Goal: Task Accomplishment & Management: Manage account settings

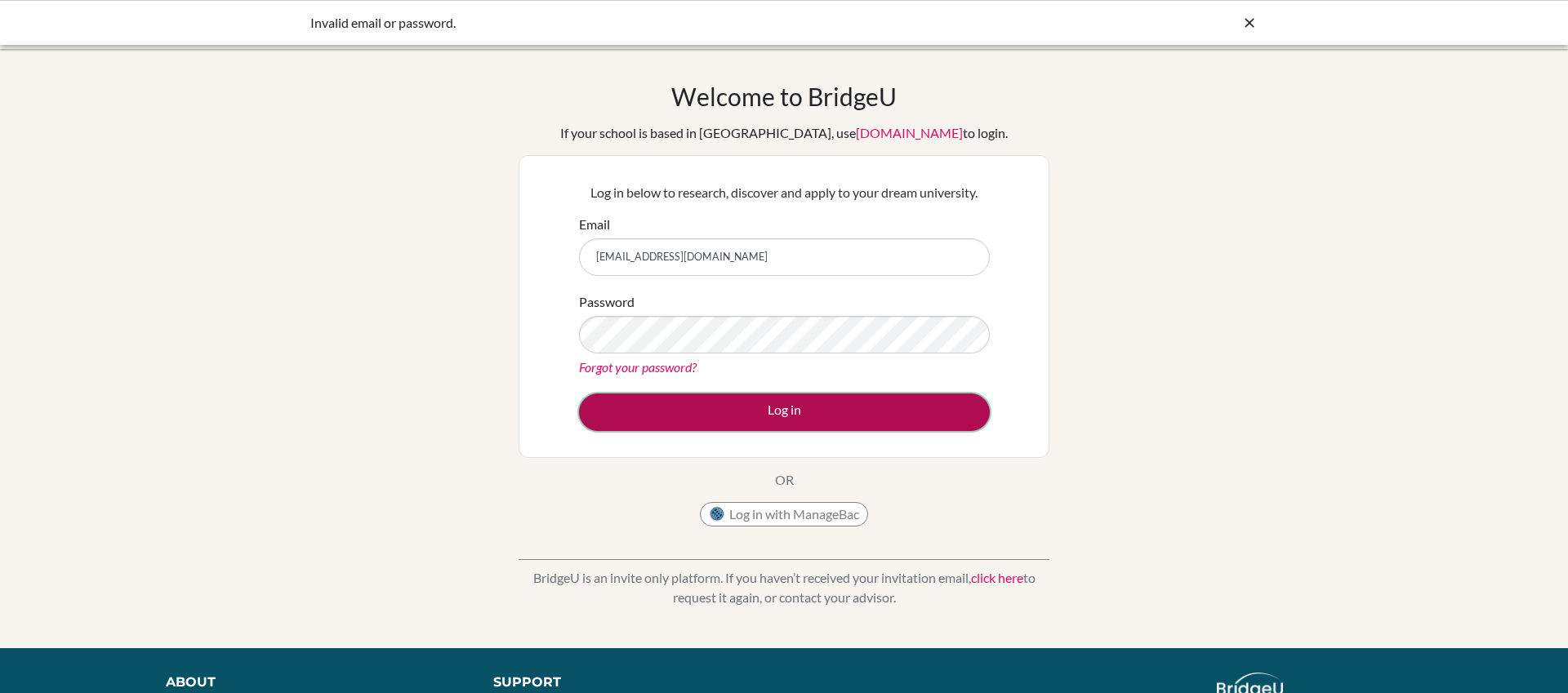
click at [781, 407] on button "Log in" at bounding box center [784, 412] width 411 height 38
click at [790, 413] on button "Log in" at bounding box center [784, 412] width 411 height 38
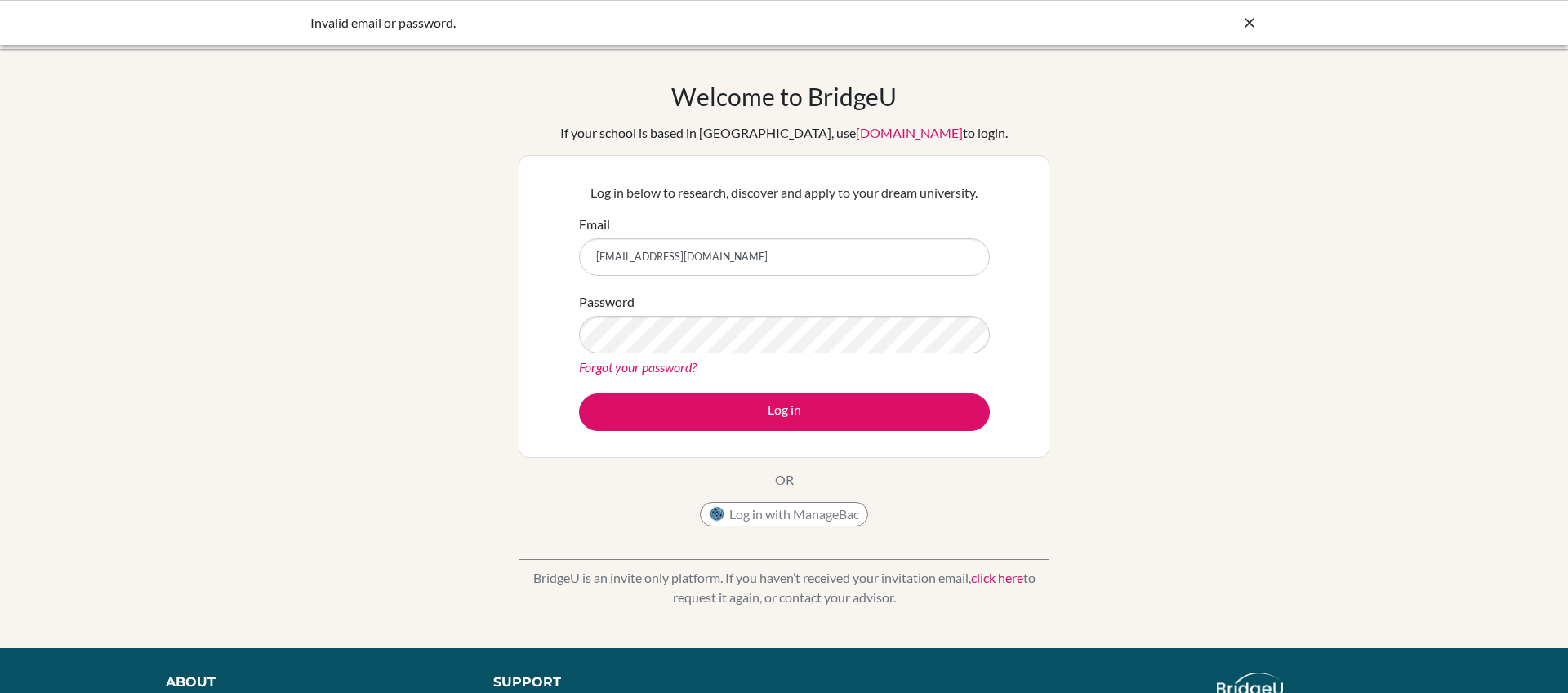
click at [993, 369] on div "Log in below to research, discover and apply to your dream university. Email ab…" at bounding box center [784, 307] width 431 height 269
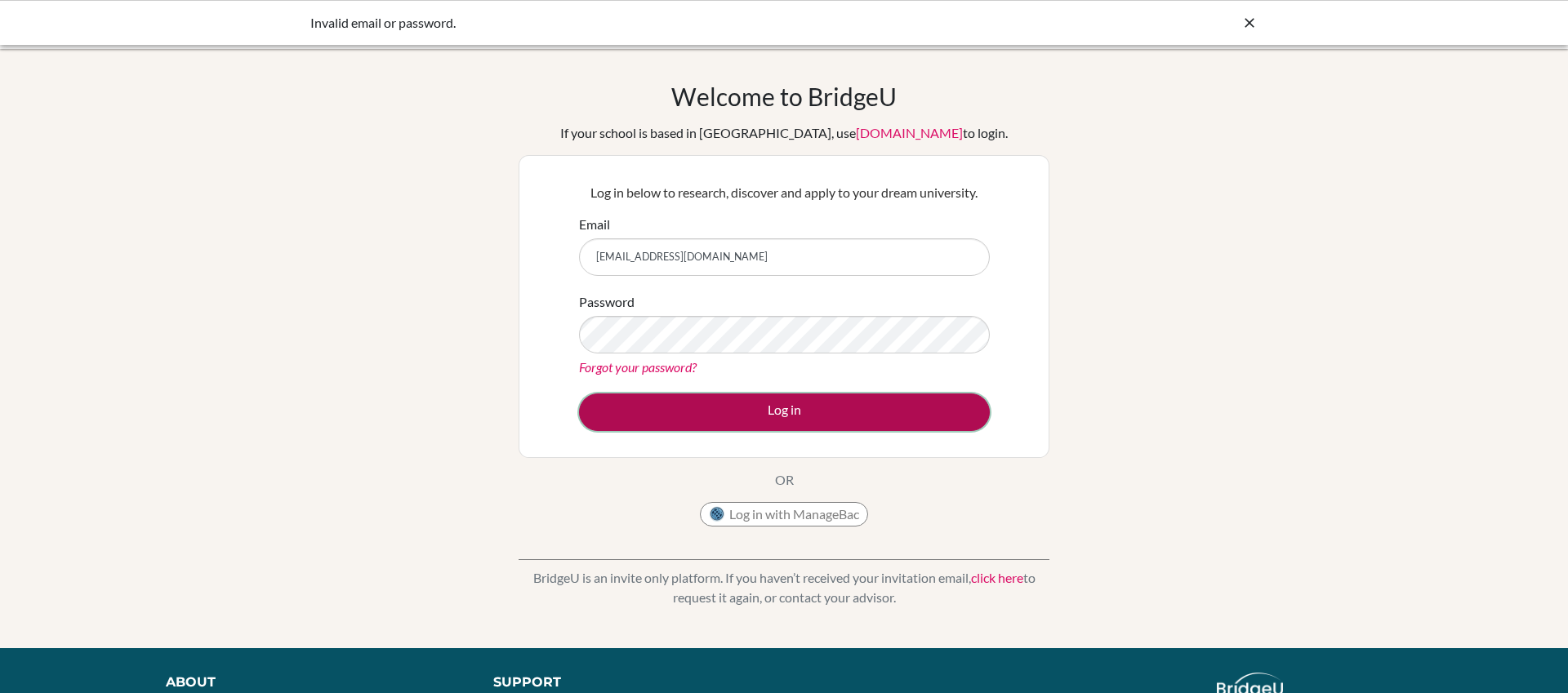
click at [804, 409] on button "Log in" at bounding box center [784, 412] width 411 height 38
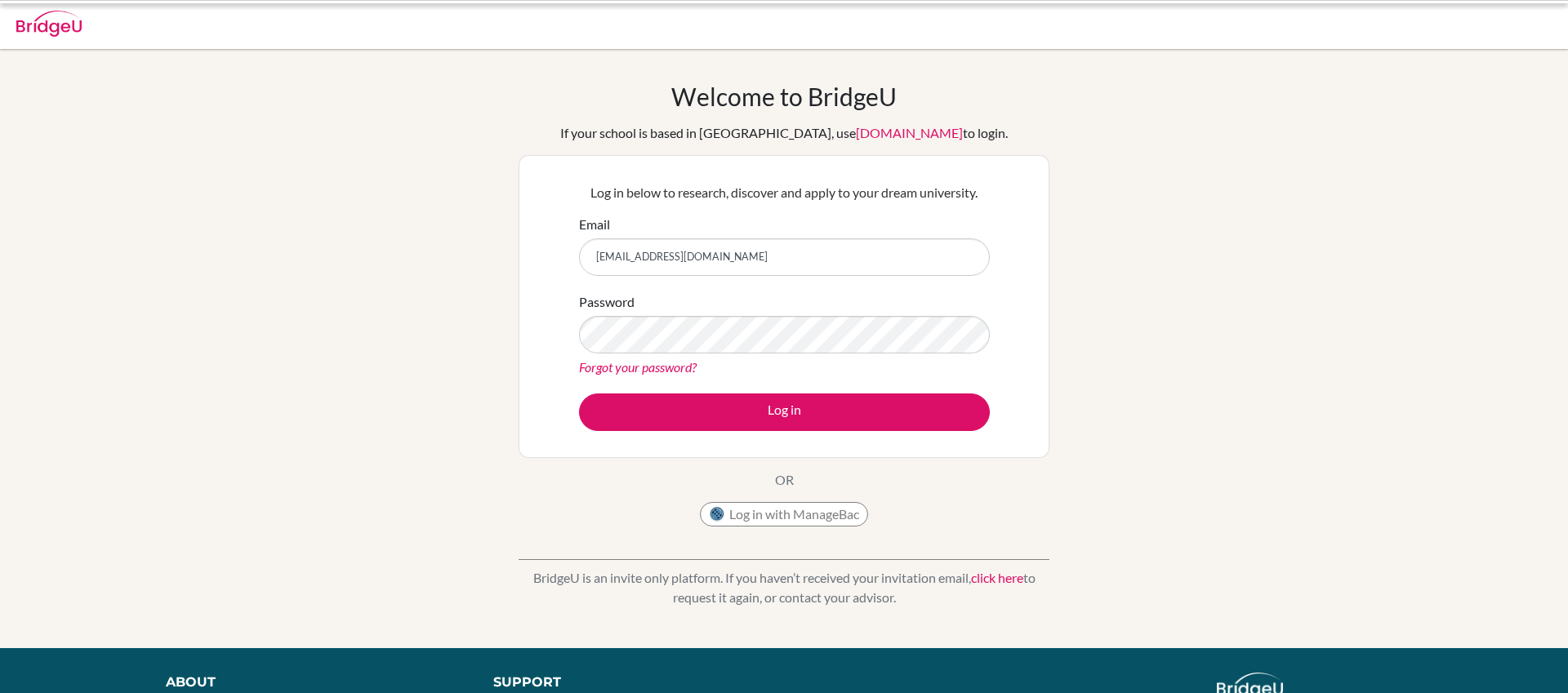
click at [784, 413] on button "Log in" at bounding box center [784, 412] width 411 height 38
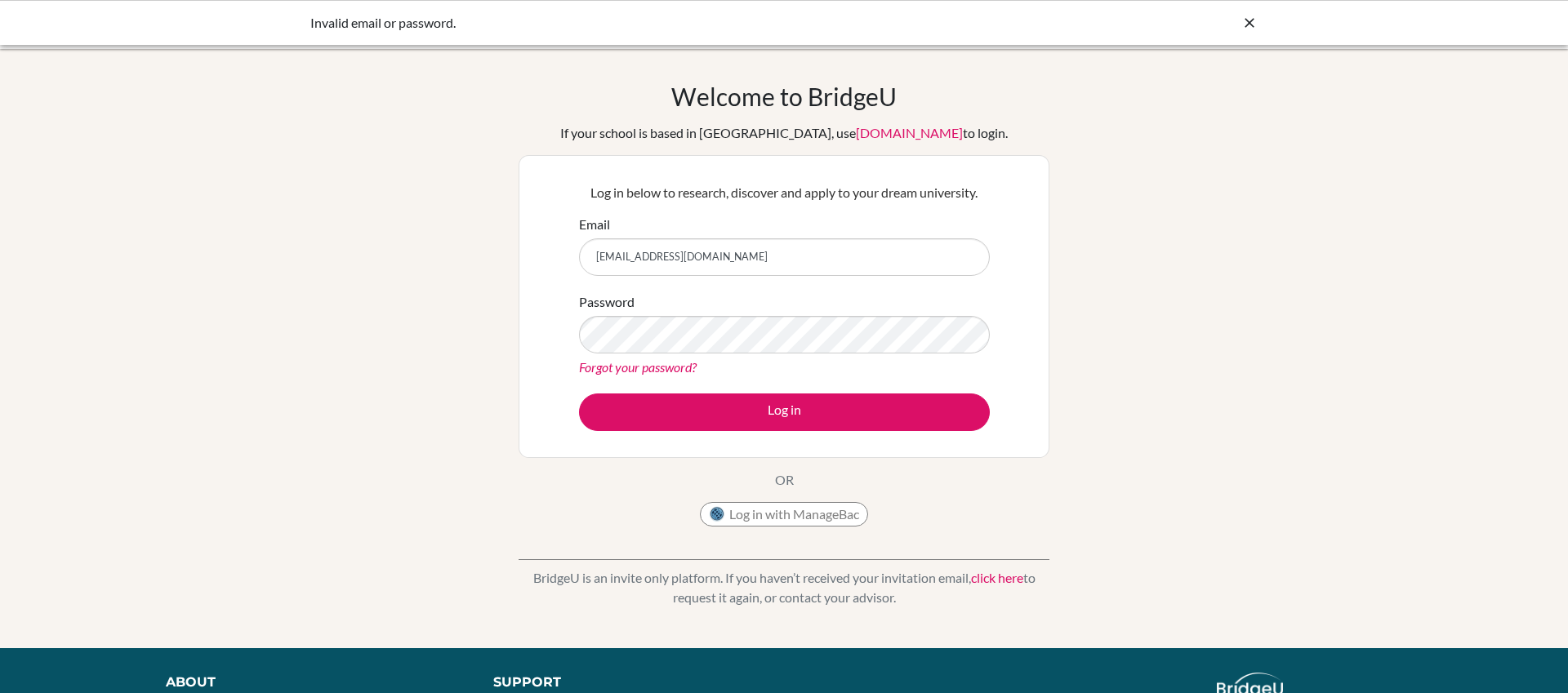
click at [649, 371] on link "Forgot your password?" at bounding box center [638, 367] width 117 height 16
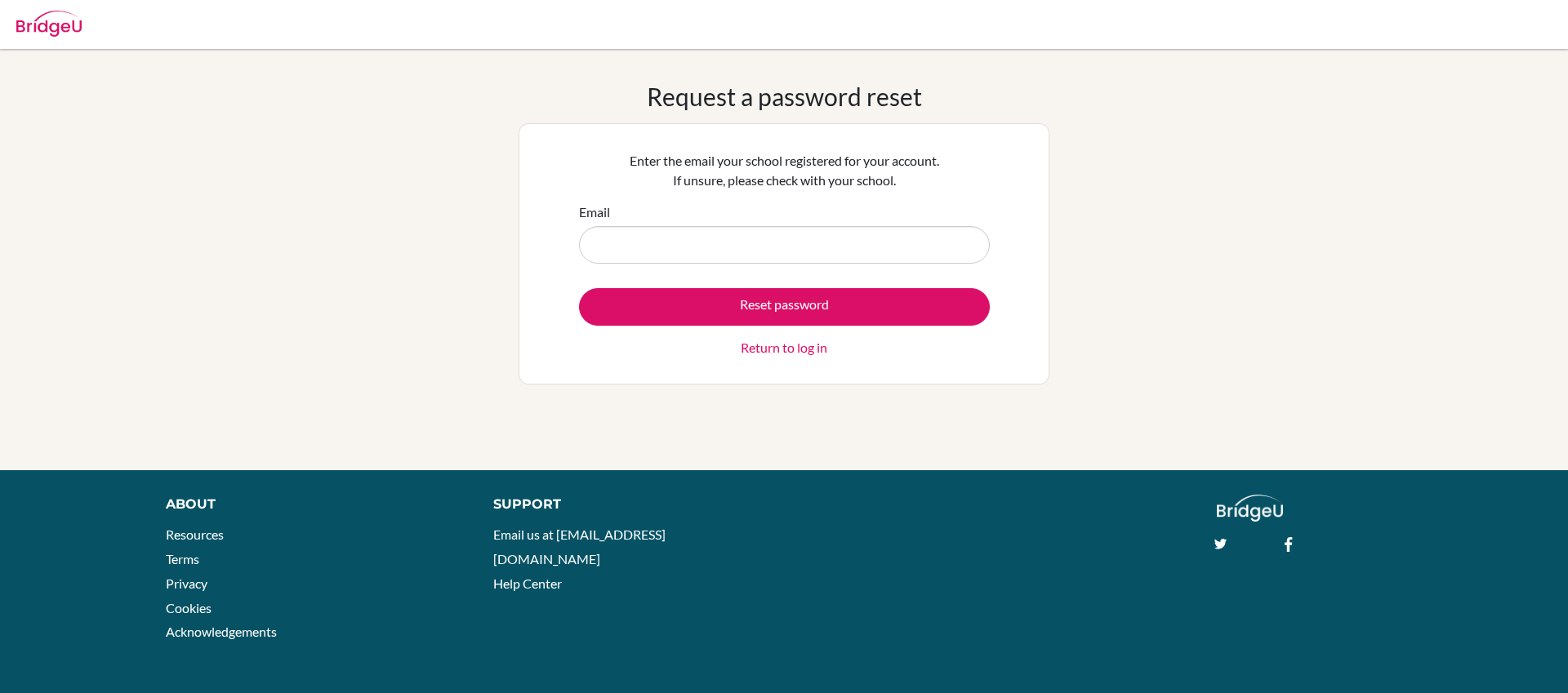
click at [609, 240] on input "Email" at bounding box center [784, 244] width 411 height 38
type input "[EMAIL_ADDRESS][DOMAIN_NAME]"
click at [1054, 295] on div "Request a password reset Enter the email your school registered for your accoun…" at bounding box center [784, 259] width 1568 height 356
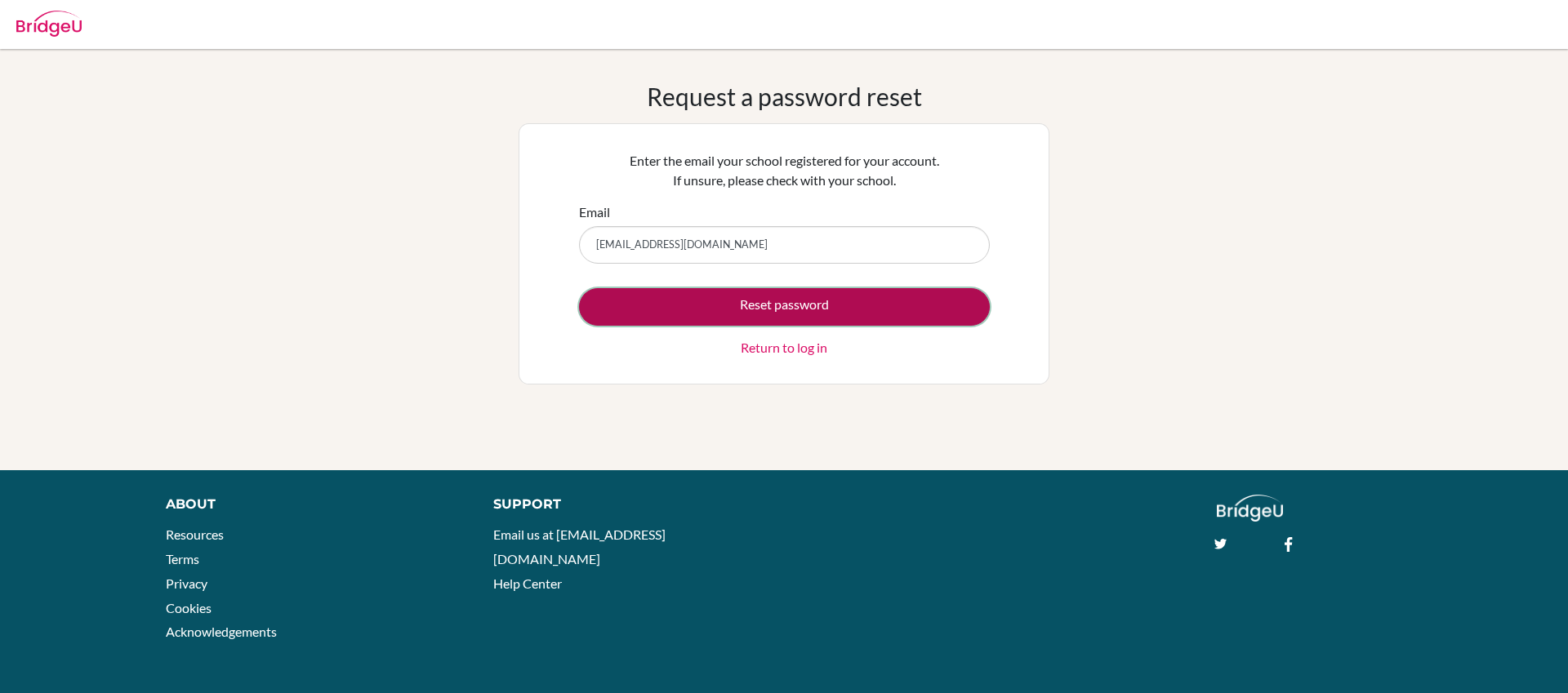
click at [791, 307] on button "Reset password" at bounding box center [784, 307] width 411 height 38
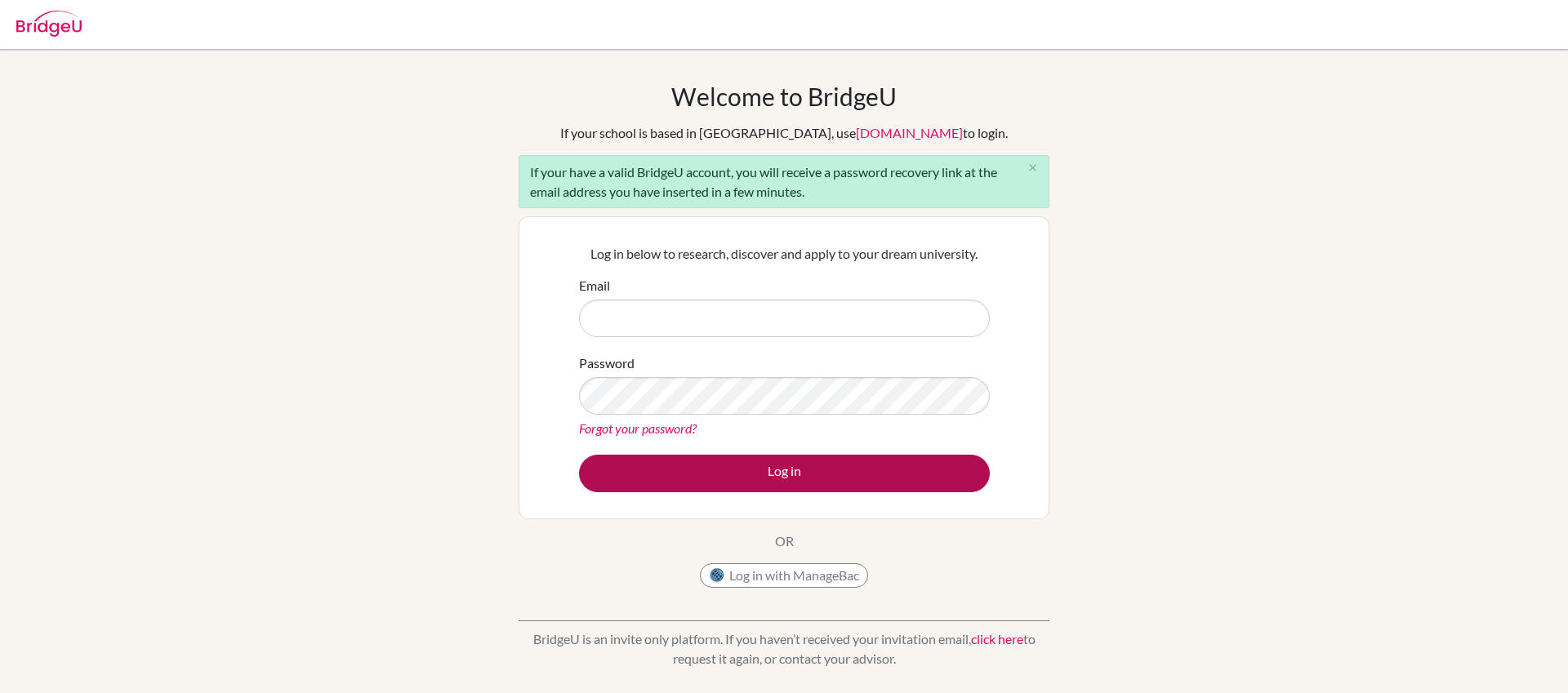
type input "[EMAIL_ADDRESS][DOMAIN_NAME]"
click at [820, 472] on button "Log in" at bounding box center [784, 473] width 411 height 38
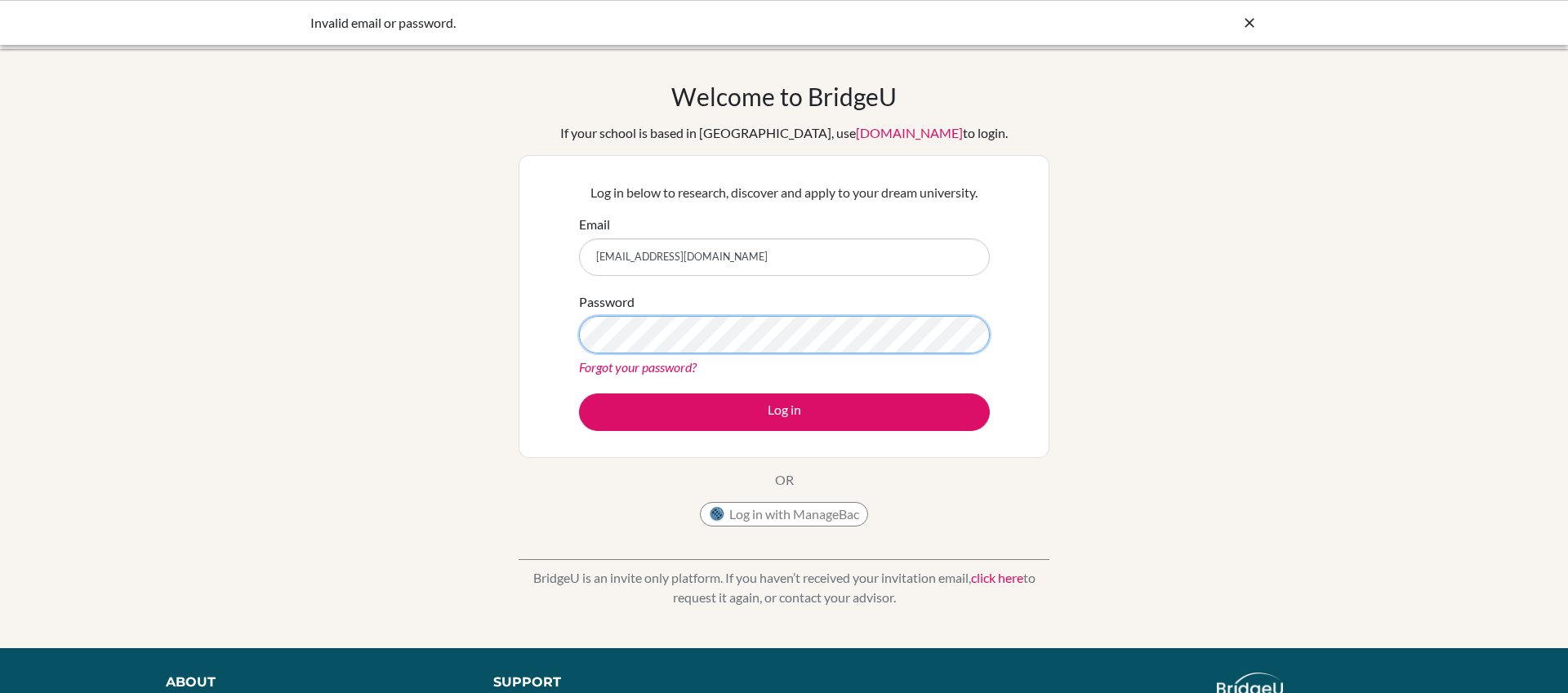
click at [573, 339] on div "Log in below to research, discover and apply to your dream university. Email [E…" at bounding box center [784, 307] width 431 height 269
click at [1214, 397] on div "Welcome to [GEOGRAPHIC_DATA] If your school is based in [GEOGRAPHIC_DATA], use …" at bounding box center [784, 348] width 1568 height 534
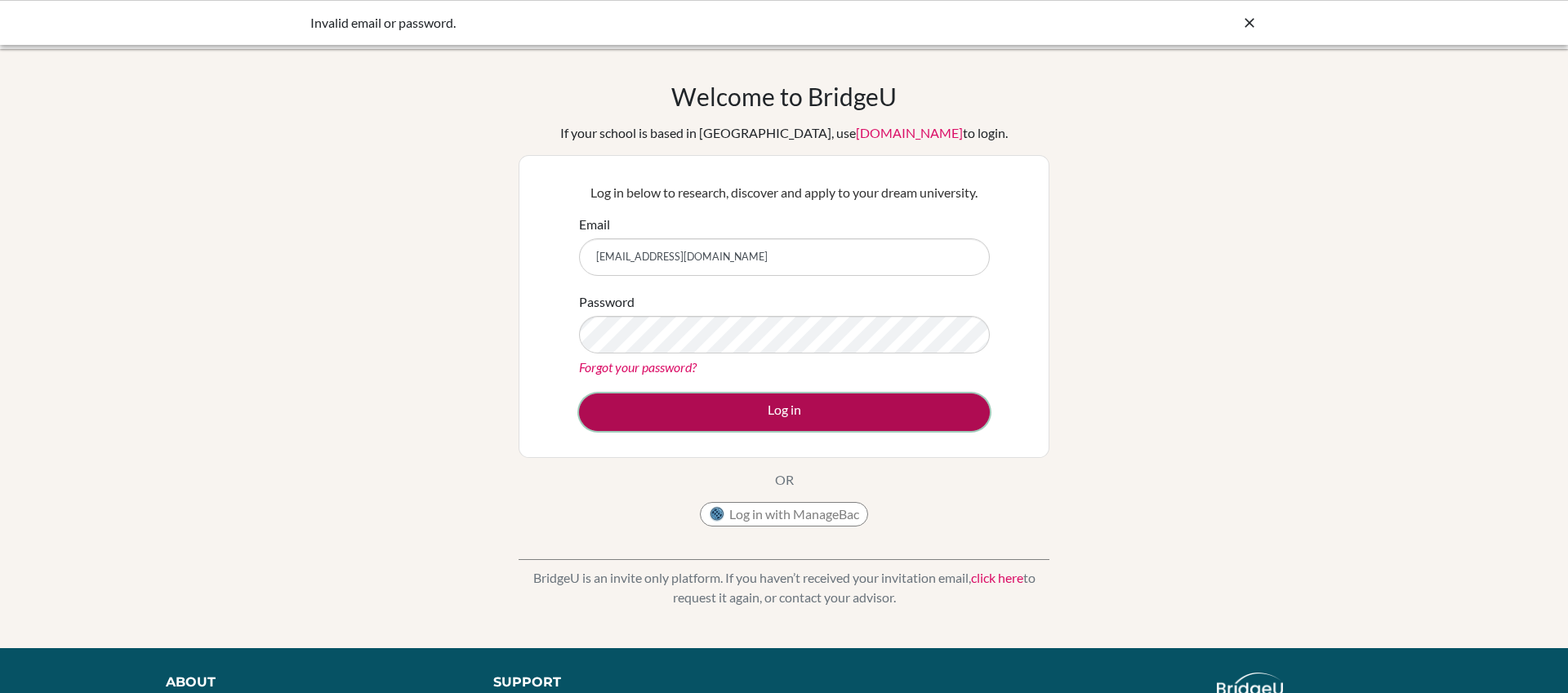
click at [864, 406] on button "Log in" at bounding box center [784, 412] width 411 height 38
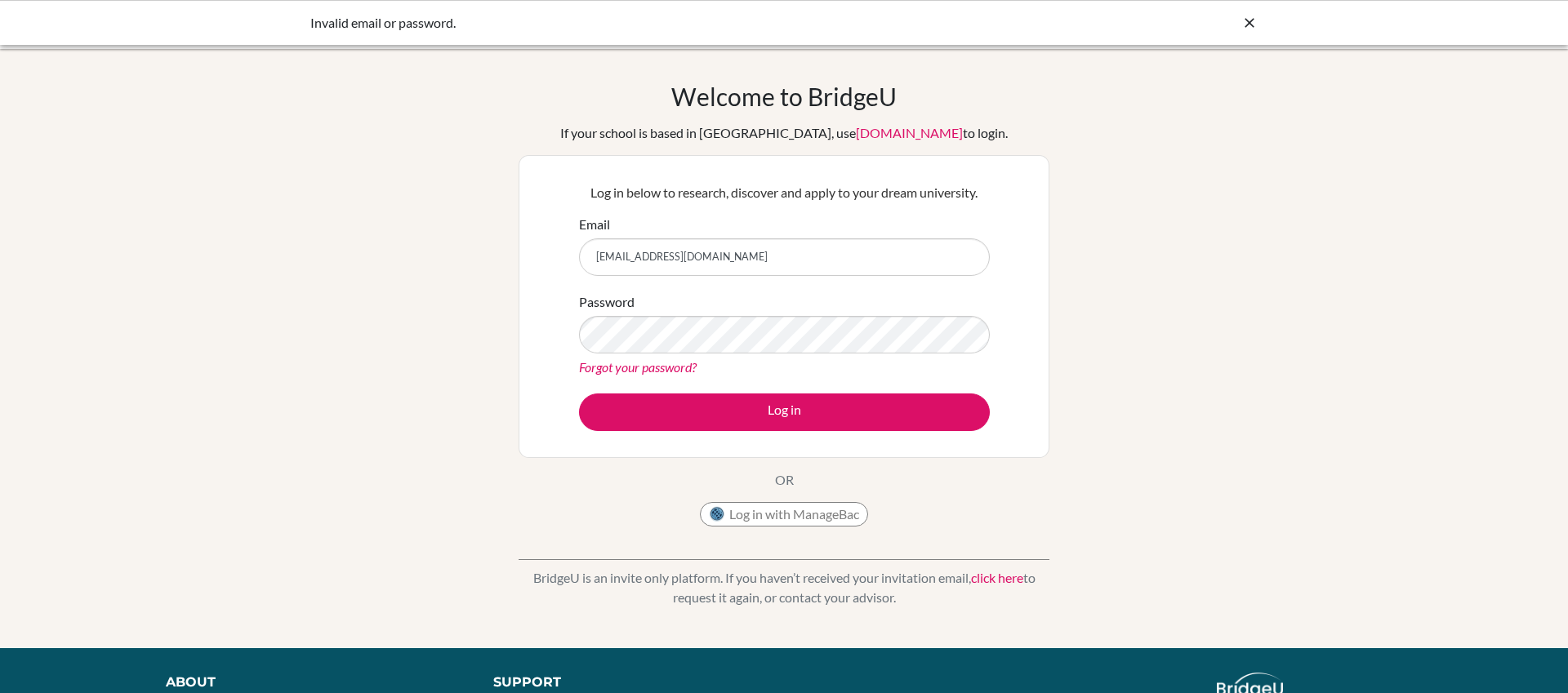
click at [652, 369] on link "Forgot your password?" at bounding box center [638, 367] width 117 height 16
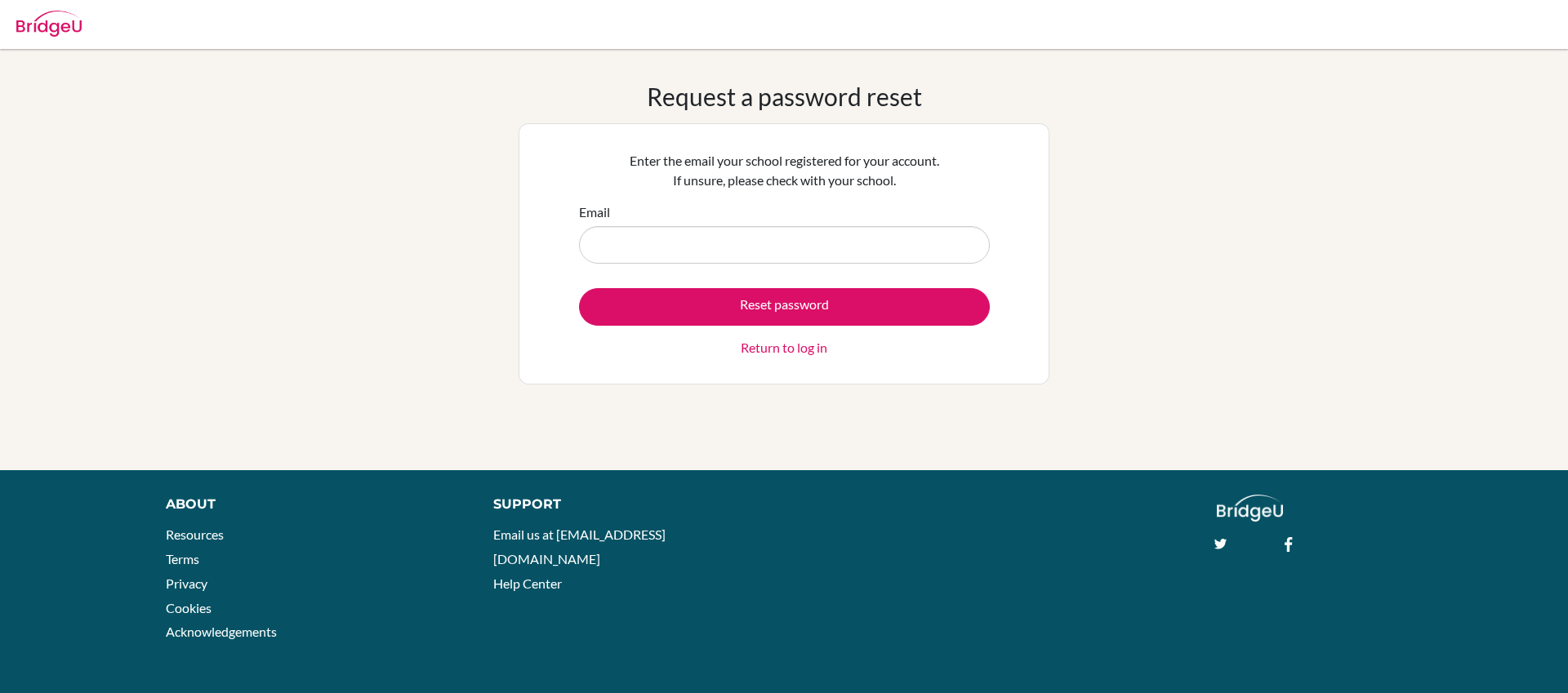
click at [741, 421] on div "Request a password reset Enter the email your school registered for your accoun…" at bounding box center [784, 259] width 531 height 356
click at [629, 243] on input "Email" at bounding box center [784, 244] width 411 height 38
type input "[EMAIL_ADDRESS][DOMAIN_NAME]"
click at [1130, 301] on div "Request a password reset Enter the email your school registered for your accoun…" at bounding box center [784, 259] width 1568 height 356
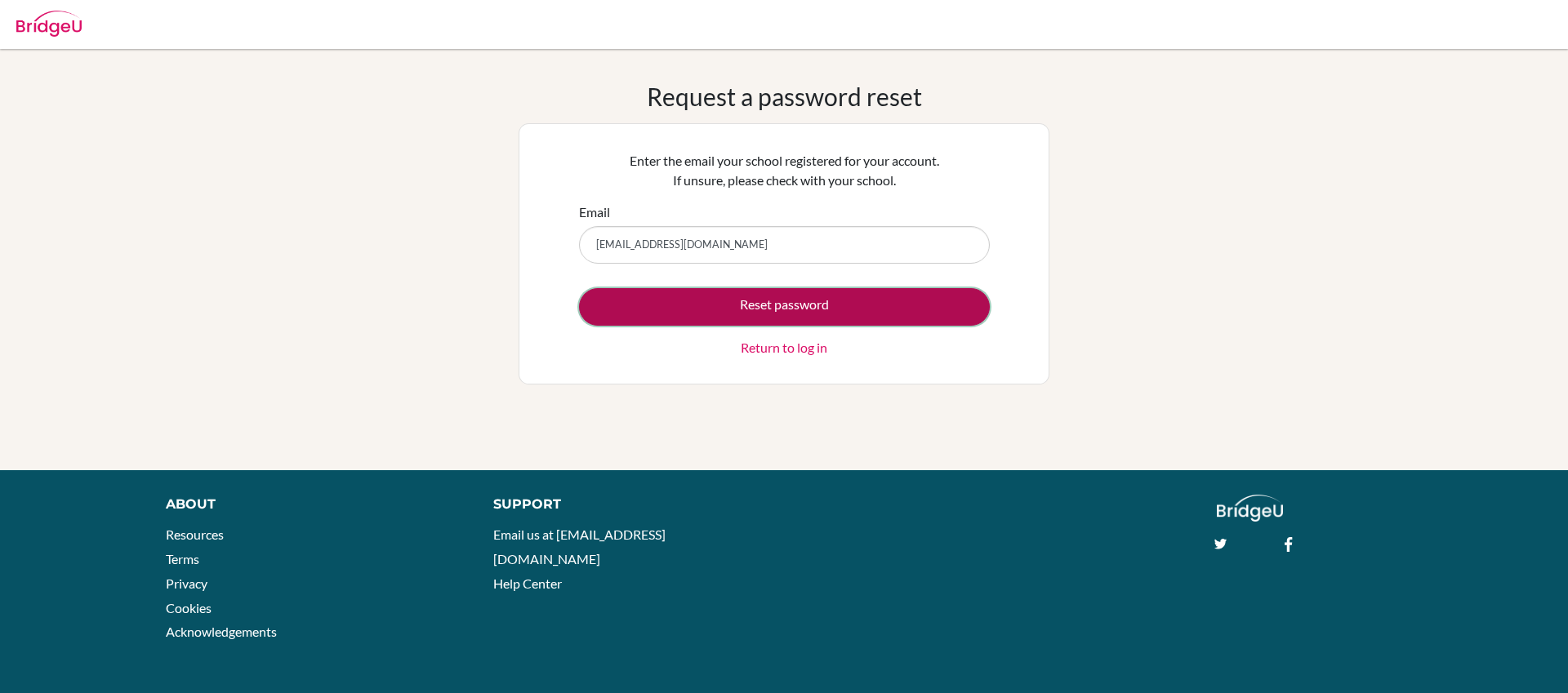
click at [779, 305] on button "Reset password" at bounding box center [784, 307] width 411 height 38
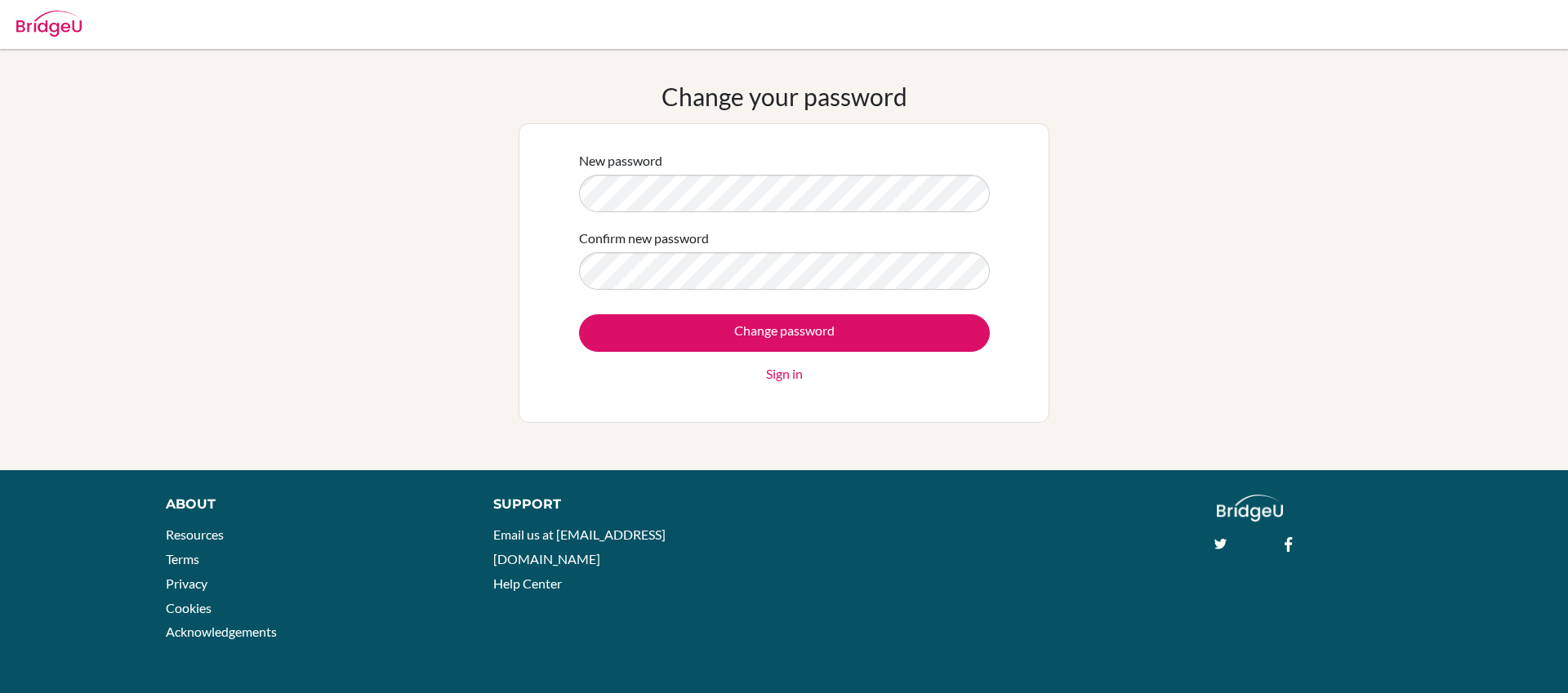
click at [1059, 346] on div "Change your password New password Confirm new password Change password Sign in" at bounding box center [784, 259] width 1568 height 356
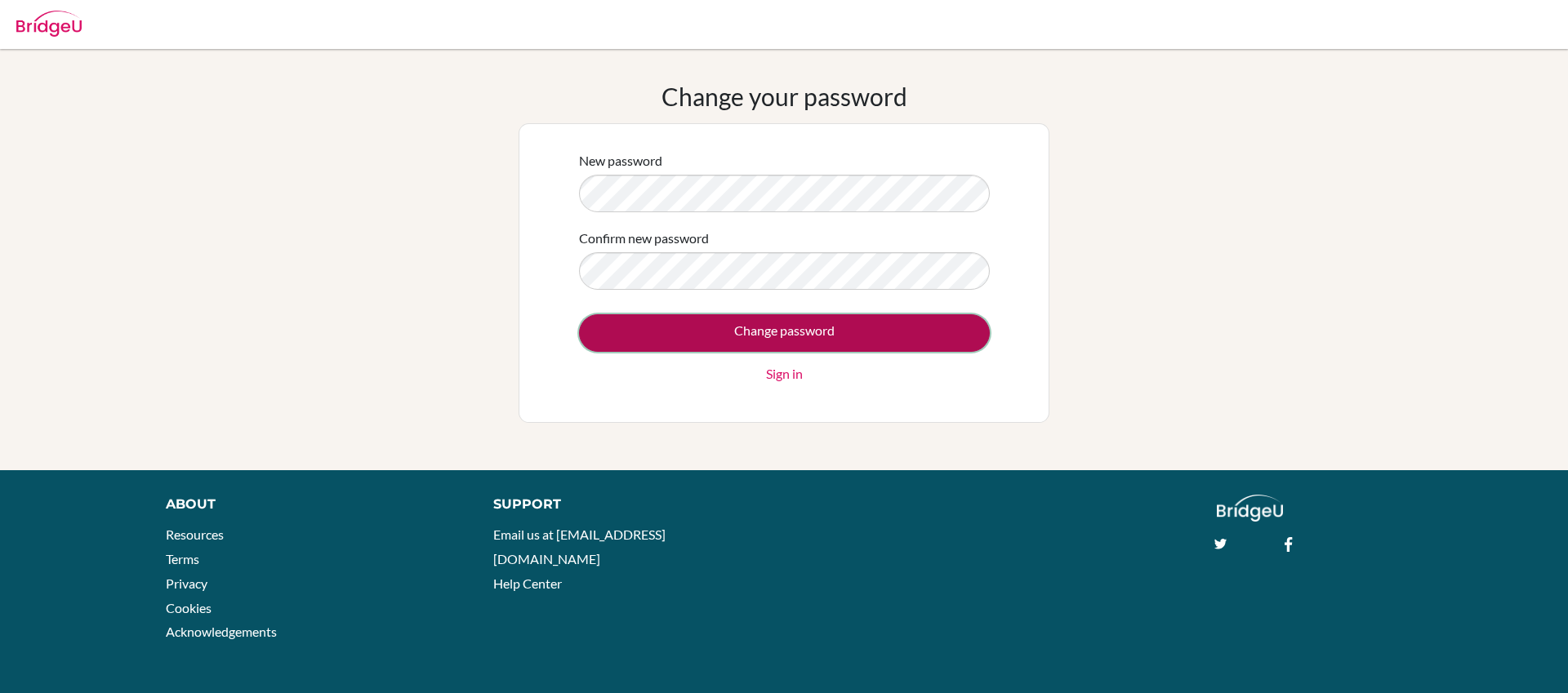
click at [801, 332] on input "Change password" at bounding box center [784, 333] width 411 height 38
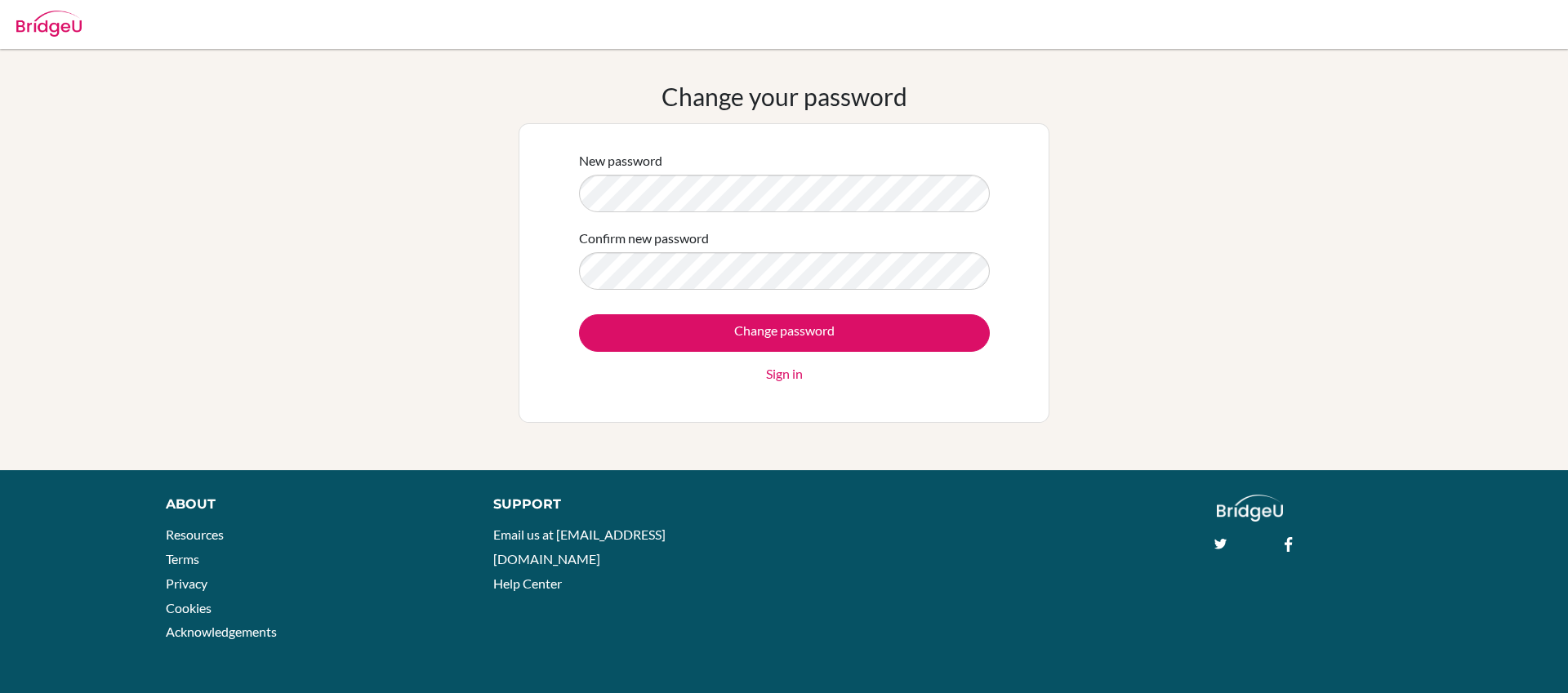
click at [1002, 378] on div "New password Confirm new password Change password Sign in" at bounding box center [784, 273] width 531 height 300
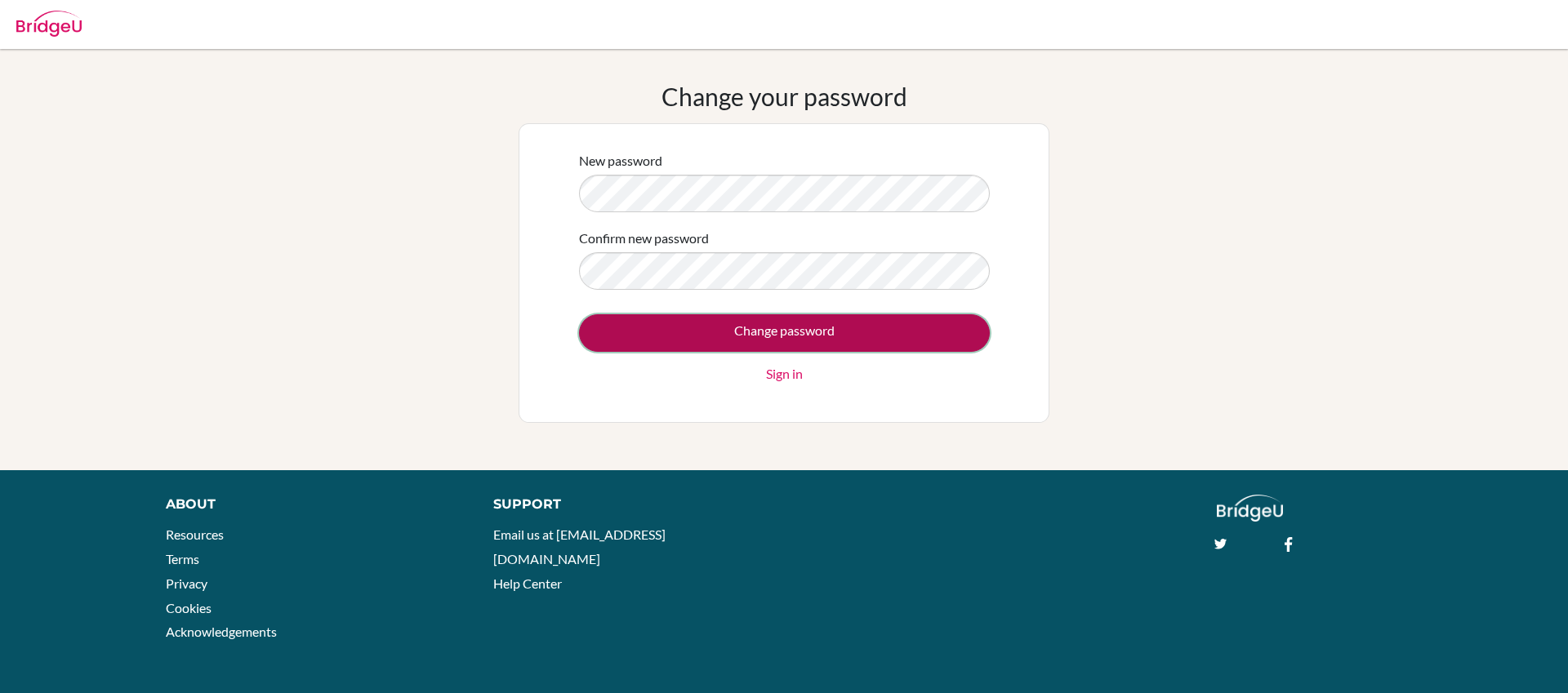
click at [782, 336] on input "Change password" at bounding box center [784, 333] width 411 height 38
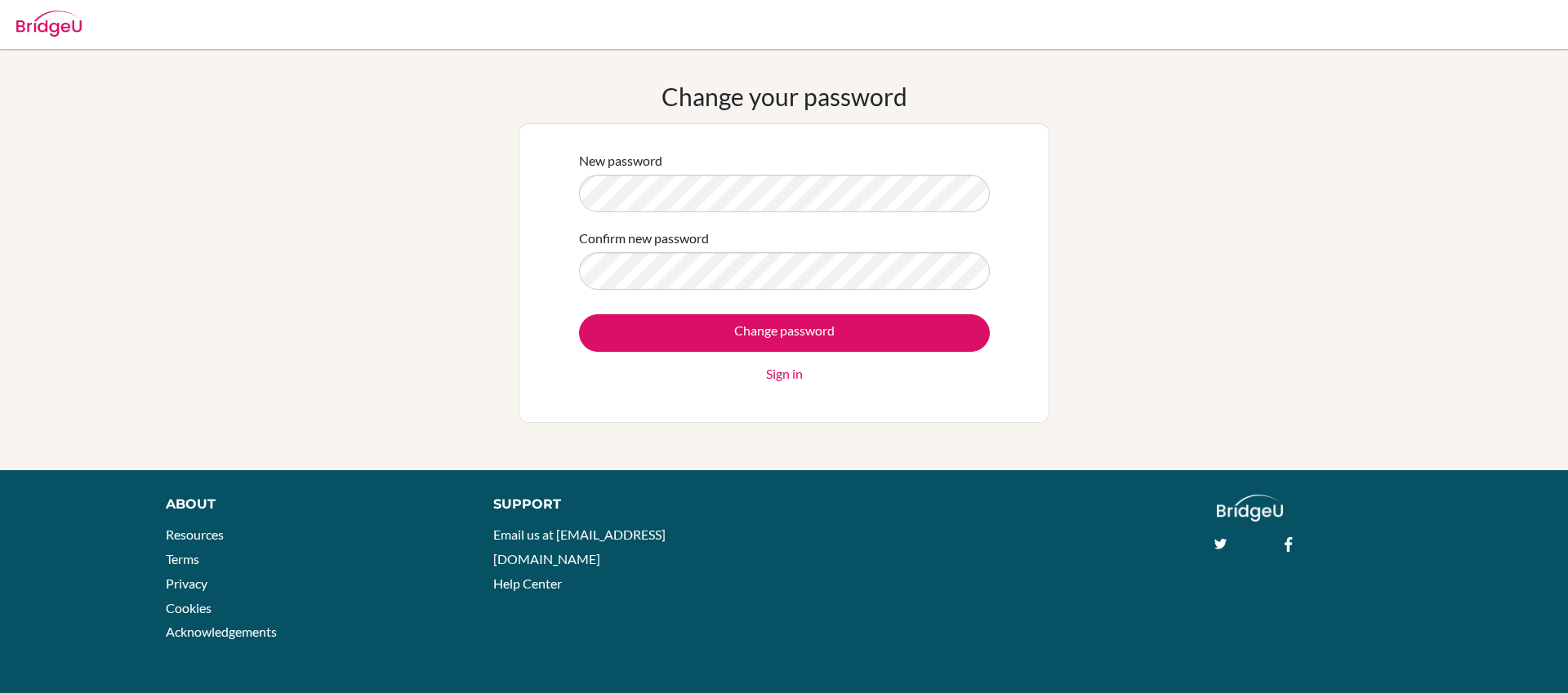
click at [1252, 349] on div "Change your password New password Confirm new password Change password Sign in" at bounding box center [784, 259] width 1568 height 356
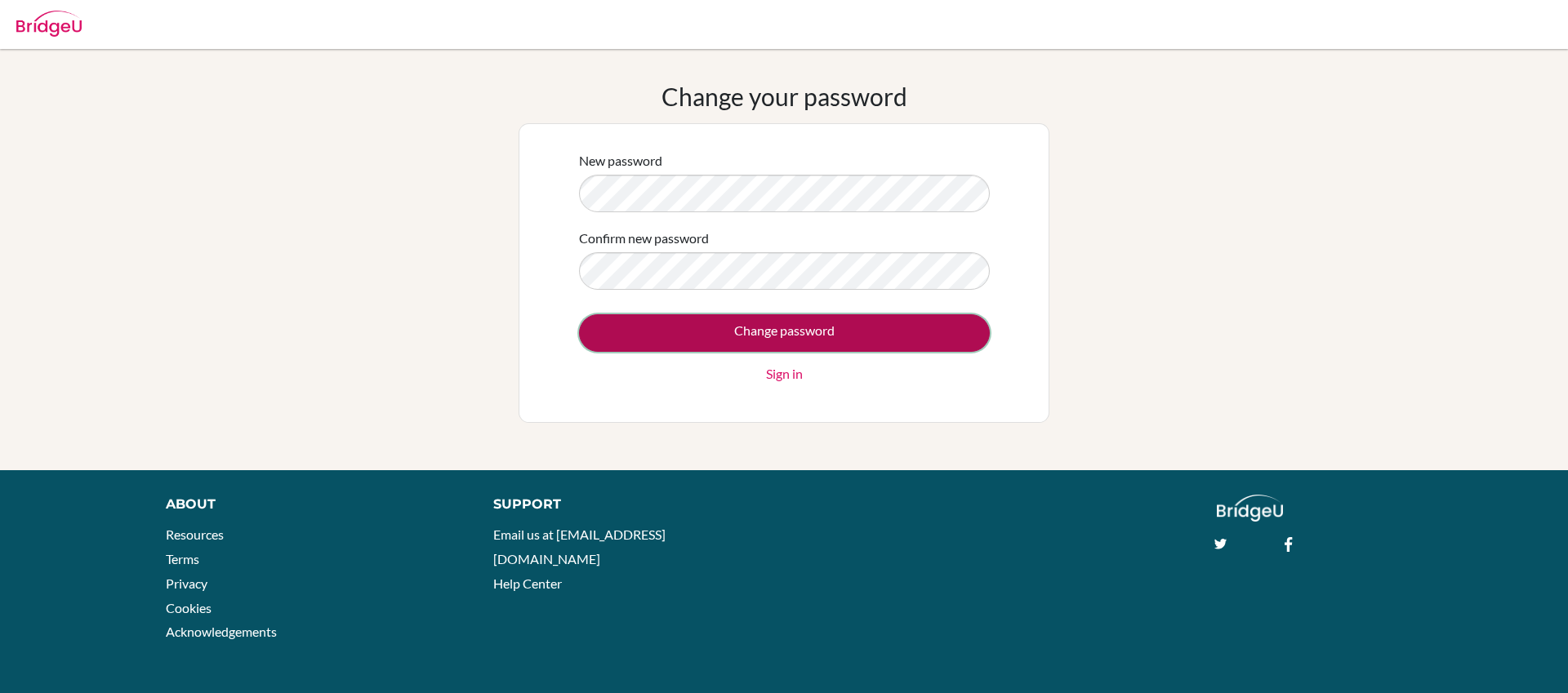
click at [849, 334] on input "Change password" at bounding box center [784, 333] width 411 height 38
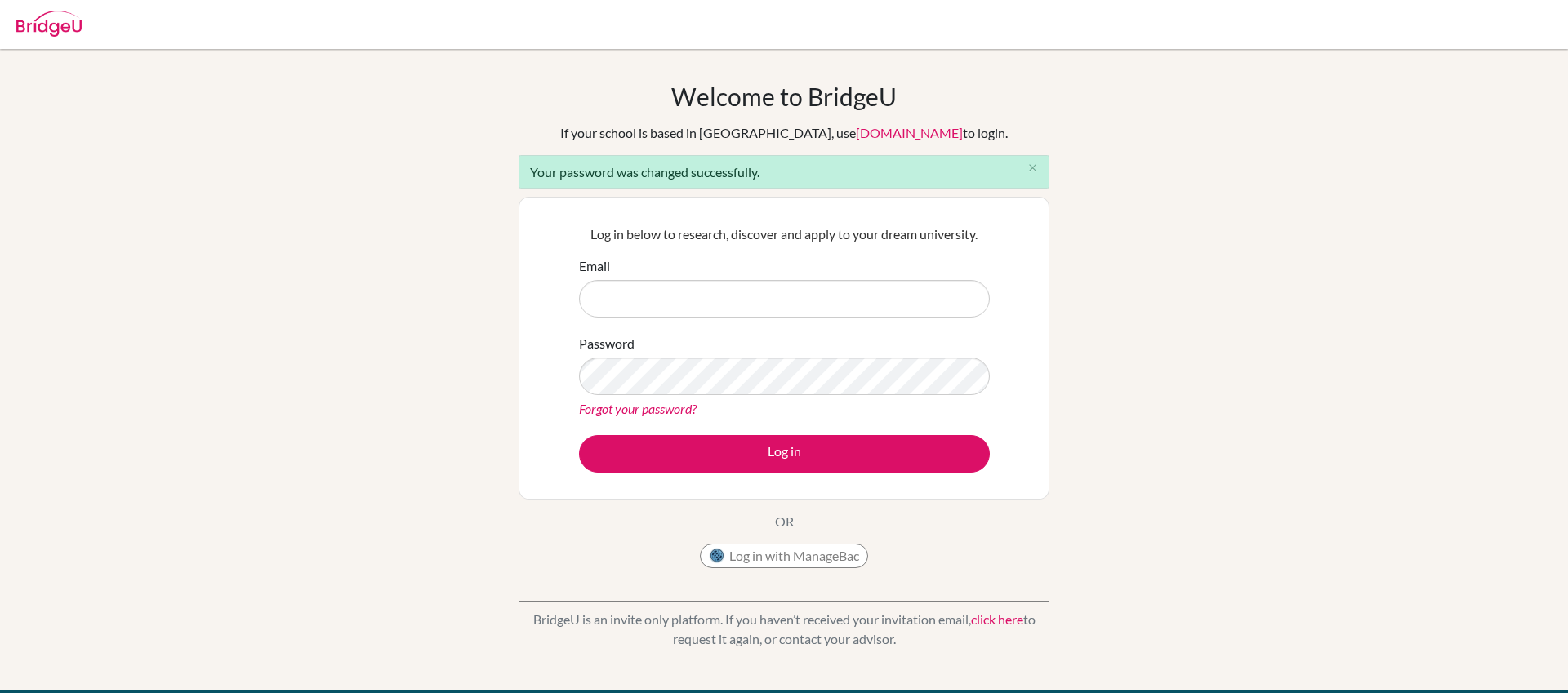
type input "[EMAIL_ADDRESS][DOMAIN_NAME]"
click at [574, 378] on div "Log in below to research, discover and apply to your dream university. Email [E…" at bounding box center [784, 348] width 431 height 269
click at [1055, 444] on div "Welcome to [GEOGRAPHIC_DATA] If your school is based in [GEOGRAPHIC_DATA], use …" at bounding box center [784, 369] width 1568 height 576
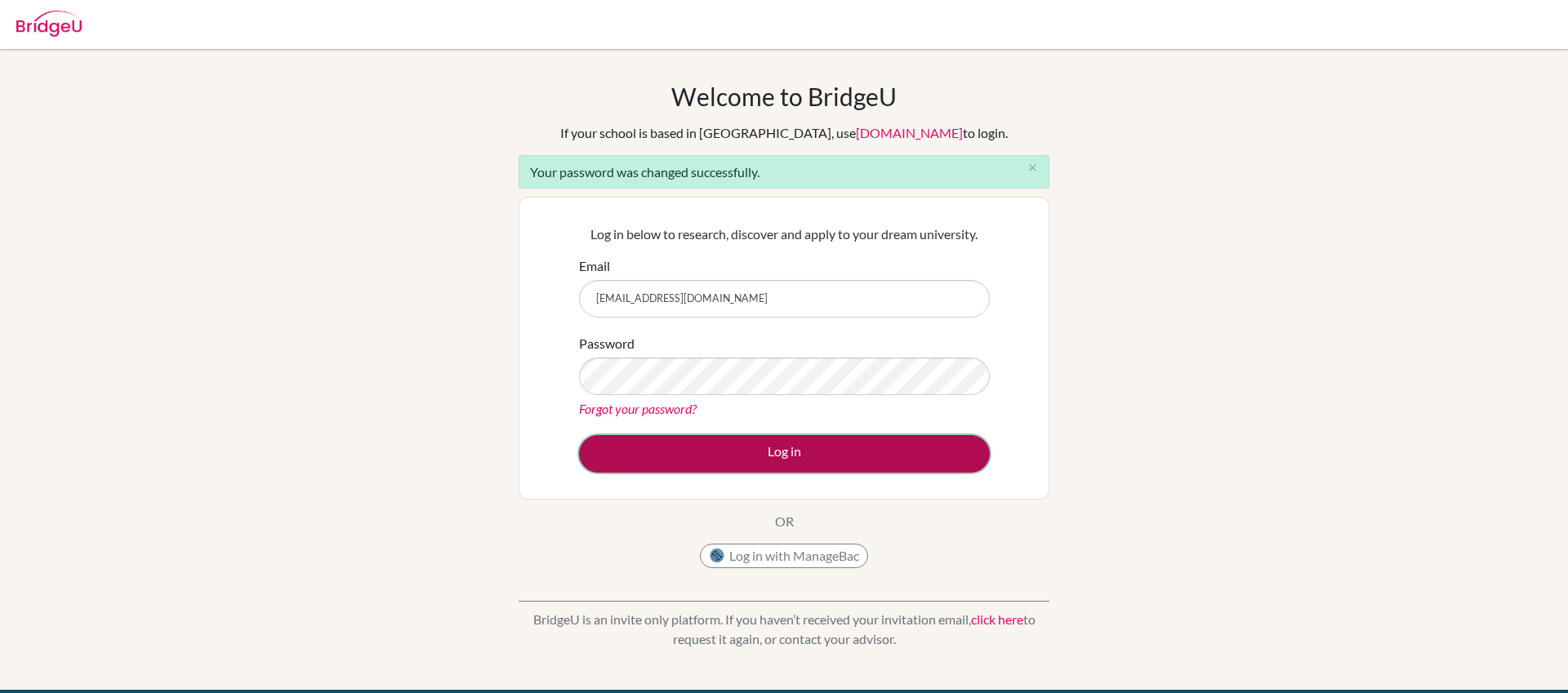
click at [792, 455] on button "Log in" at bounding box center [784, 454] width 411 height 38
